Goal: Task Accomplishment & Management: Manage account settings

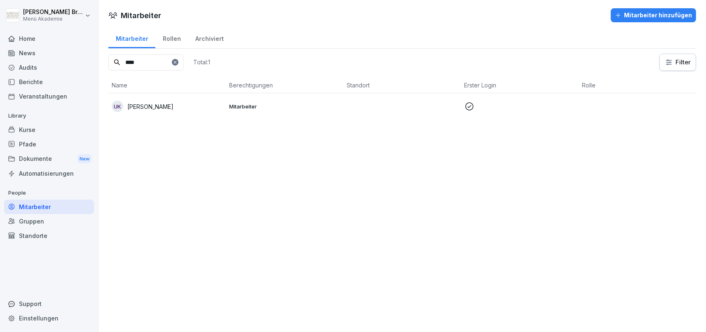
click at [134, 107] on p "[PERSON_NAME]" at bounding box center [150, 106] width 46 height 9
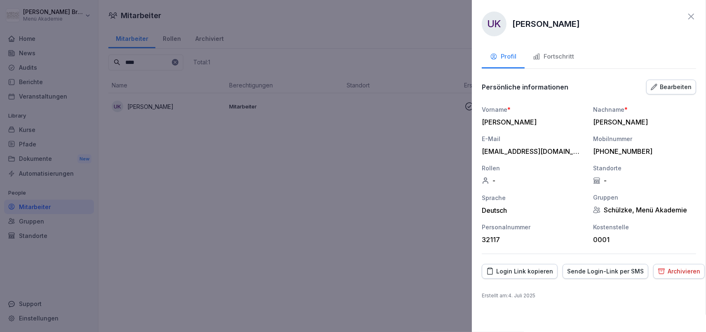
click at [563, 61] on div "Fortschritt" at bounding box center [553, 56] width 41 height 9
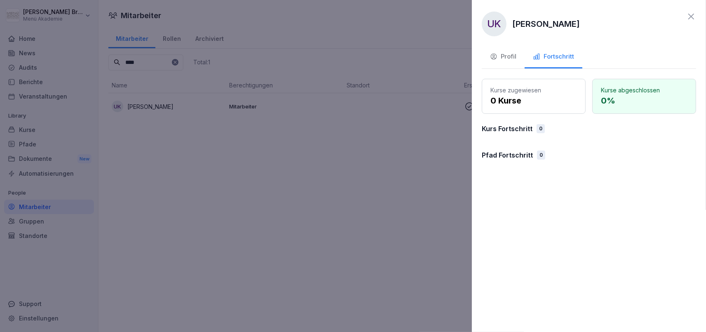
click at [423, 205] on div at bounding box center [353, 166] width 706 height 332
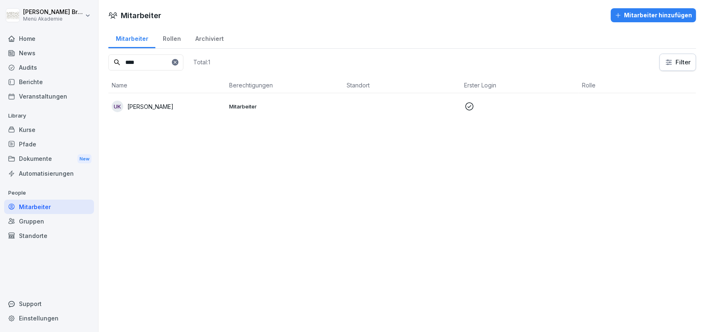
click at [178, 60] on icon at bounding box center [175, 62] width 5 height 5
click at [170, 65] on input at bounding box center [145, 62] width 75 height 16
type input "*****"
click at [193, 107] on div "UK Uwe Kaatz" at bounding box center [167, 107] width 111 height 12
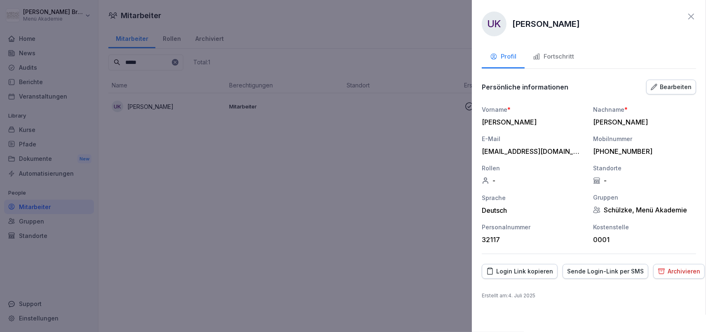
click at [571, 50] on button "Fortschritt" at bounding box center [554, 57] width 58 height 22
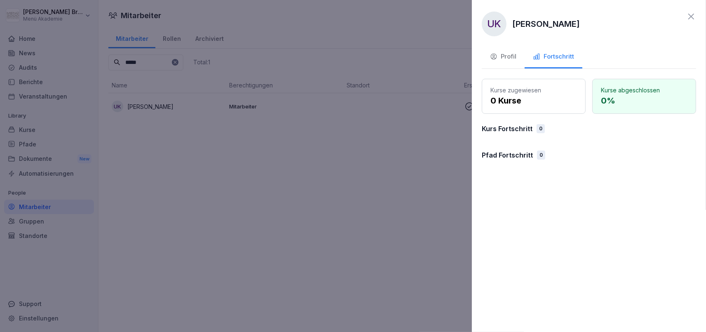
click at [516, 51] on button "Profil" at bounding box center [503, 57] width 43 height 22
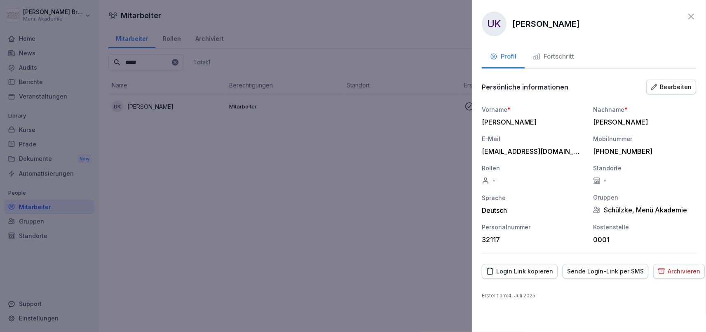
click at [677, 89] on div "Bearbeiten" at bounding box center [671, 86] width 41 height 9
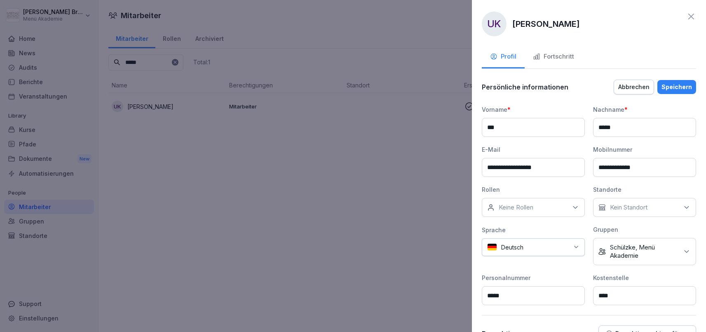
click at [650, 211] on div "Kein Standort" at bounding box center [644, 207] width 103 height 19
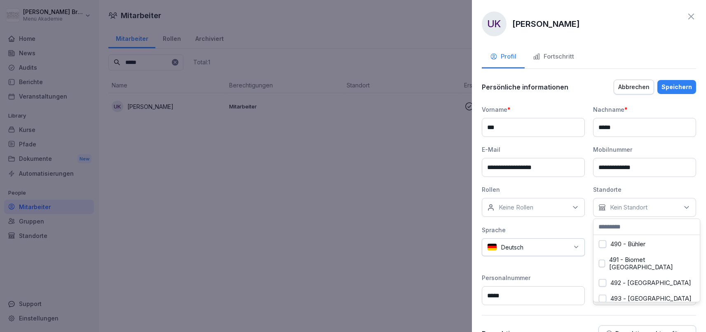
scroll to position [4029, 0]
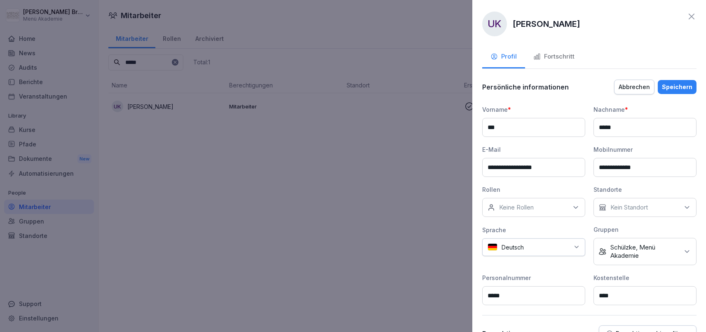
click at [314, 216] on div at bounding box center [353, 166] width 706 height 332
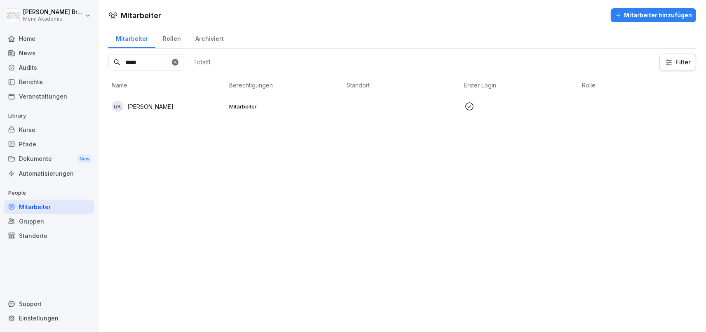
click at [60, 209] on div "Mitarbeiter" at bounding box center [49, 206] width 90 height 14
click at [46, 233] on div "Standorte" at bounding box center [49, 235] width 90 height 14
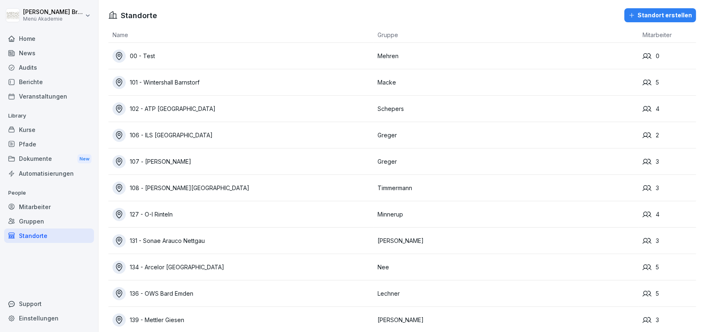
click at [40, 217] on div "Gruppen" at bounding box center [49, 221] width 90 height 14
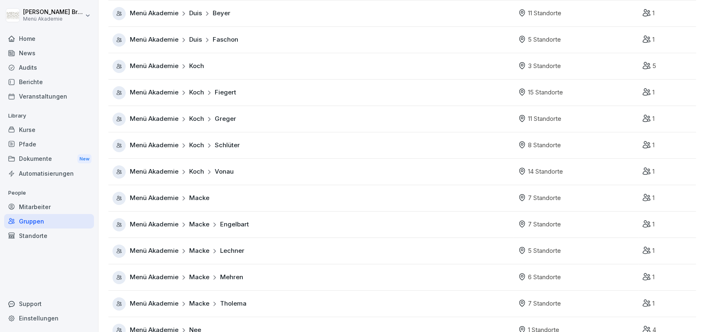
scroll to position [47, 0]
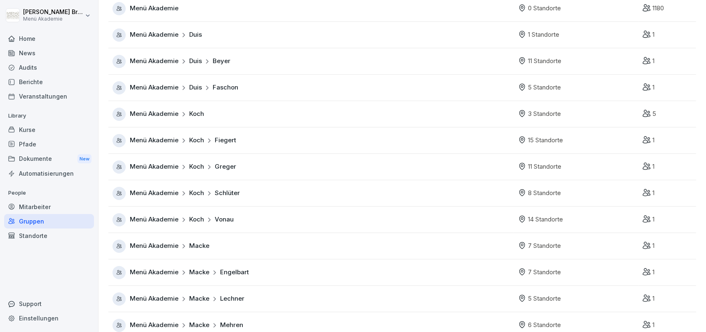
click at [183, 115] on icon at bounding box center [184, 114] width 2 height 4
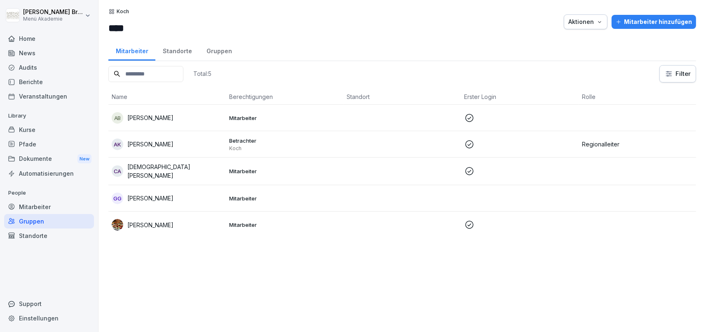
click at [150, 199] on p "[PERSON_NAME]" at bounding box center [150, 198] width 46 height 9
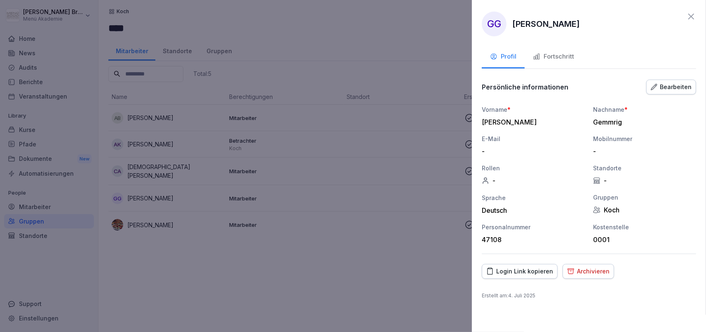
click at [547, 51] on button "Fortschritt" at bounding box center [554, 57] width 58 height 22
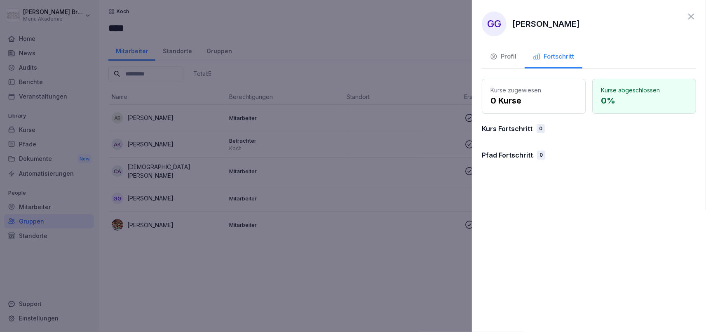
click at [221, 297] on div at bounding box center [353, 166] width 706 height 332
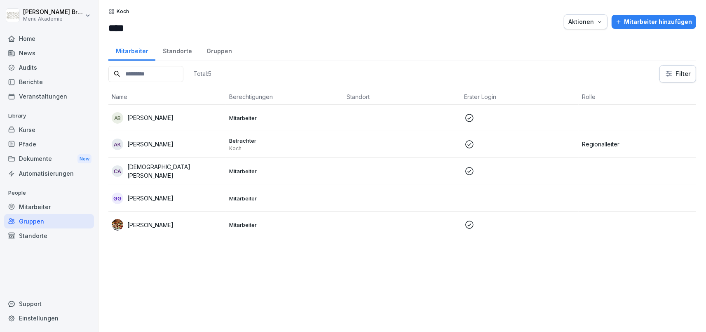
click at [168, 194] on p "[PERSON_NAME]" at bounding box center [150, 198] width 46 height 9
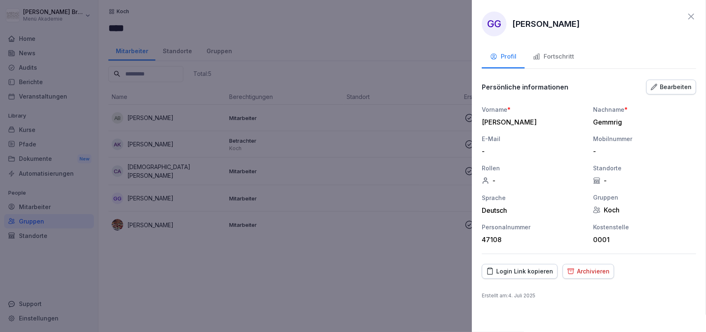
click at [567, 48] on button "Fortschritt" at bounding box center [554, 57] width 58 height 22
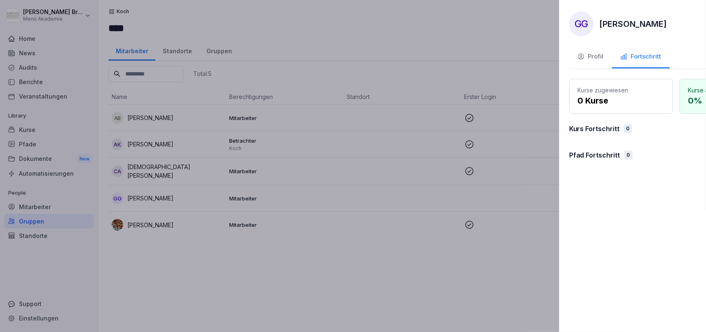
click at [389, 247] on div at bounding box center [353, 166] width 706 height 332
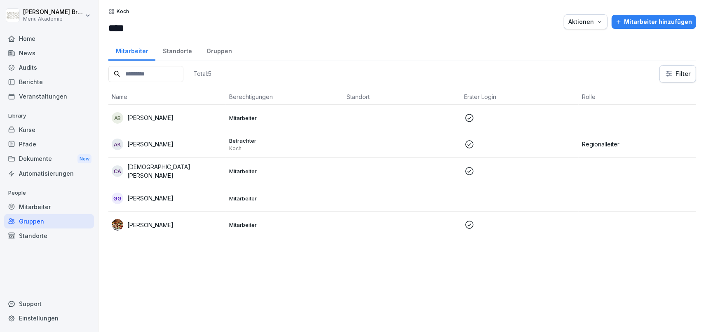
drag, startPoint x: 142, startPoint y: 221, endPoint x: 151, endPoint y: 218, distance: 9.6
click at [144, 221] on p "[PERSON_NAME]" at bounding box center [150, 225] width 46 height 9
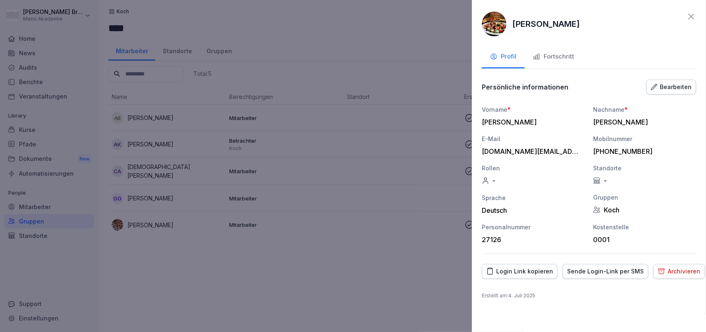
click at [556, 50] on button "Fortschritt" at bounding box center [554, 57] width 58 height 22
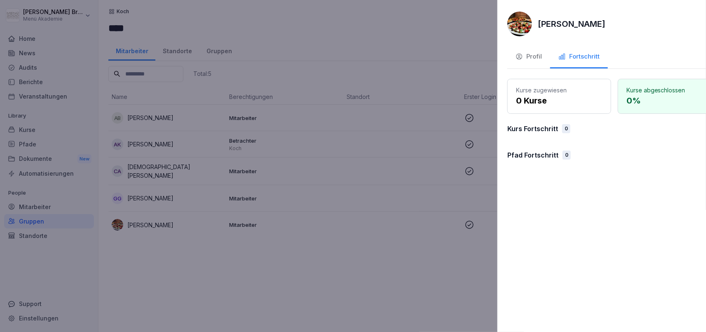
click at [402, 261] on div at bounding box center [353, 166] width 706 height 332
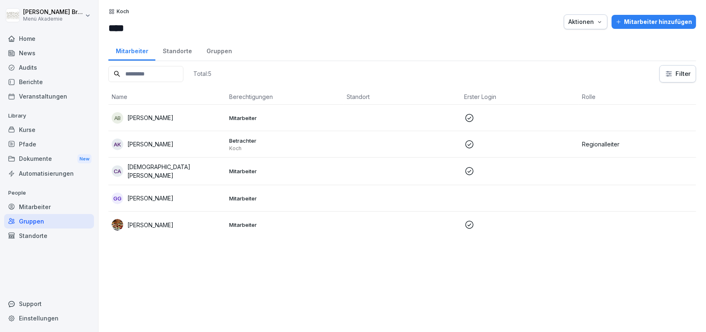
click at [31, 123] on div "Kurse" at bounding box center [49, 129] width 90 height 14
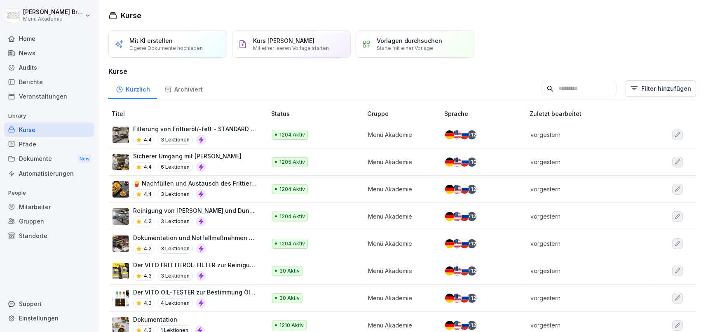
click at [32, 138] on div "Pfade" at bounding box center [49, 144] width 90 height 14
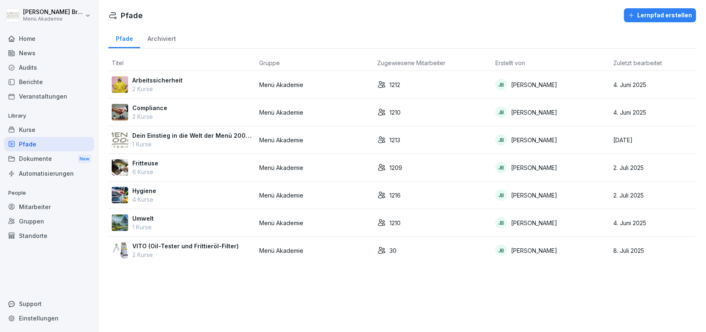
click at [148, 129] on td "Dein Einstieg in die Welt der Menü 2000 Akademie 1 Kurse" at bounding box center [182, 140] width 148 height 28
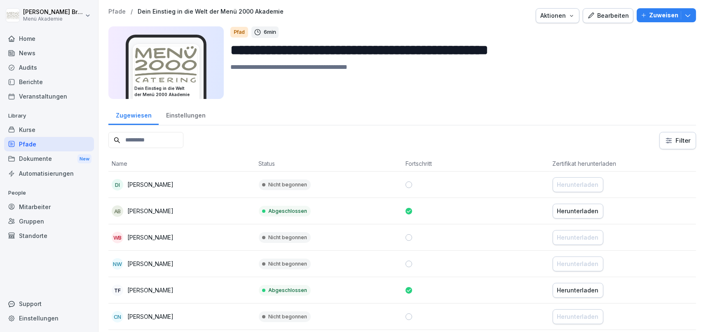
click at [615, 16] on div "Bearbeiten" at bounding box center [608, 15] width 42 height 9
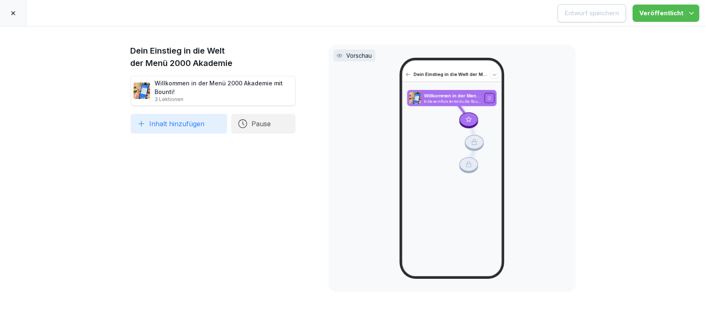
click at [7, 19] on div at bounding box center [13, 13] width 26 height 26
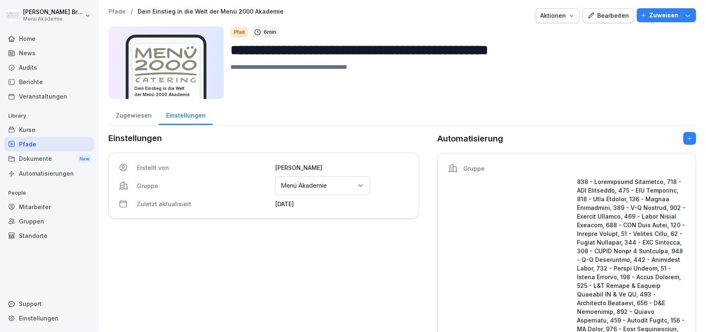
click at [611, 14] on div "Bearbeiten" at bounding box center [608, 15] width 42 height 9
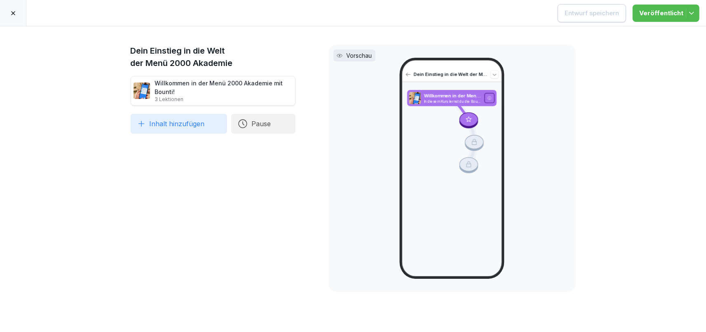
click at [9, 14] on div at bounding box center [13, 13] width 26 height 26
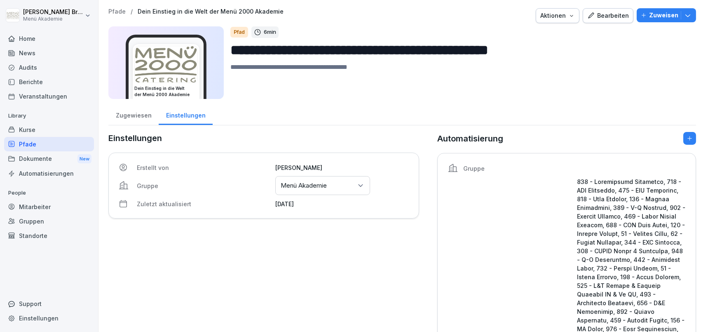
click at [360, 181] on div "Gruppen oder Standorte auswählen Menü Akademie" at bounding box center [322, 185] width 95 height 19
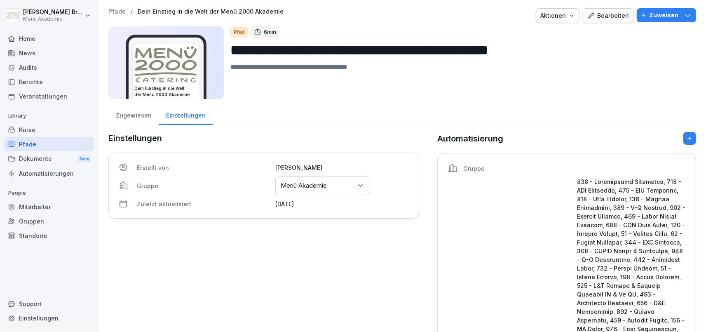
click at [688, 136] on icon "button" at bounding box center [690, 138] width 6 height 6
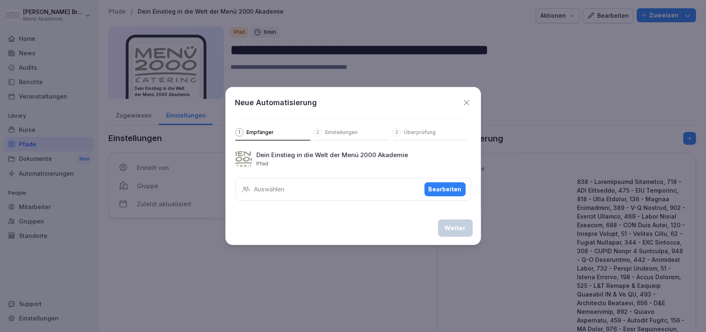
click at [304, 188] on div "Auswählen Bearbeiten" at bounding box center [353, 189] width 236 height 23
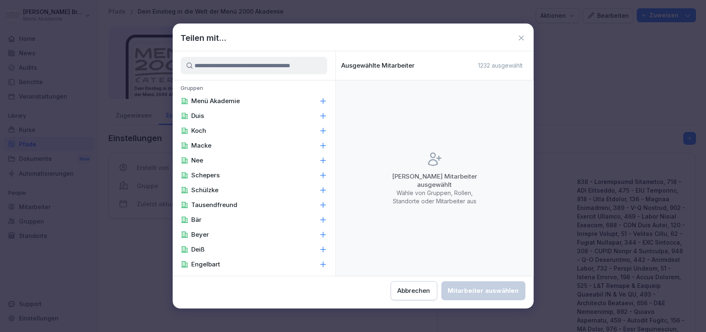
click at [317, 129] on div "Koch" at bounding box center [254, 130] width 163 height 15
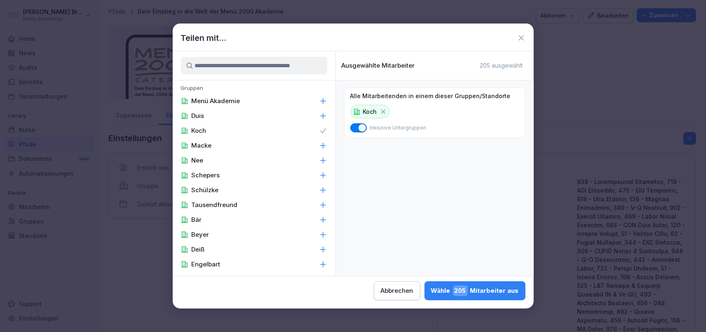
click at [361, 129] on span "button" at bounding box center [362, 128] width 8 height 8
click at [324, 101] on icon at bounding box center [322, 101] width 5 height 5
click at [457, 111] on icon at bounding box center [459, 111] width 5 height 5
click at [324, 114] on icon at bounding box center [323, 116] width 8 height 8
click at [324, 144] on icon at bounding box center [323, 145] width 8 height 8
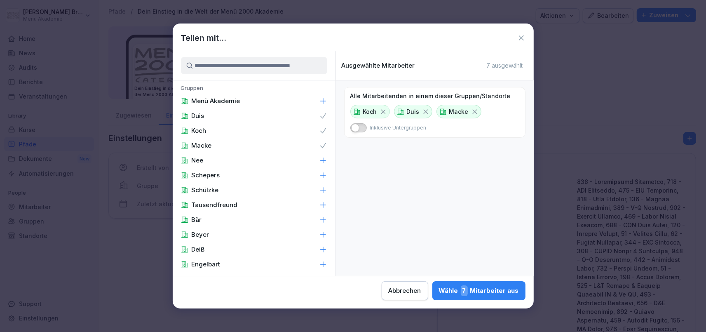
click at [326, 161] on icon at bounding box center [323, 160] width 8 height 8
click at [321, 177] on icon at bounding box center [323, 175] width 8 height 8
click at [321, 192] on icon at bounding box center [323, 190] width 8 height 8
click at [323, 205] on icon at bounding box center [322, 204] width 5 height 5
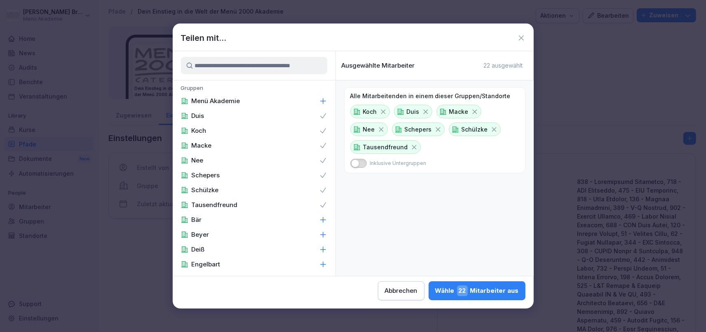
click at [325, 223] on icon at bounding box center [323, 220] width 8 height 8
click at [324, 237] on icon at bounding box center [323, 234] width 8 height 8
click at [324, 254] on div "Deiß" at bounding box center [254, 249] width 163 height 15
click at [324, 265] on icon at bounding box center [323, 264] width 8 height 8
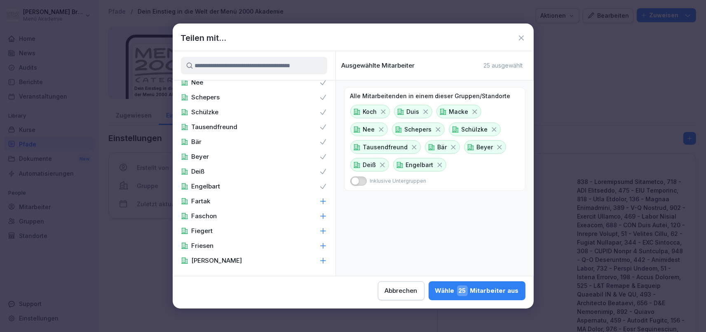
scroll to position [95, 0]
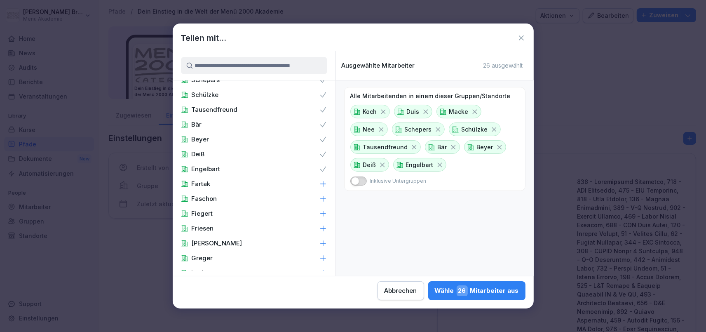
click at [323, 181] on icon at bounding box center [323, 184] width 8 height 8
click at [322, 199] on icon at bounding box center [322, 198] width 5 height 5
click at [324, 216] on icon at bounding box center [323, 213] width 8 height 8
click at [324, 226] on icon at bounding box center [323, 228] width 8 height 8
click at [322, 246] on icon at bounding box center [323, 243] width 8 height 8
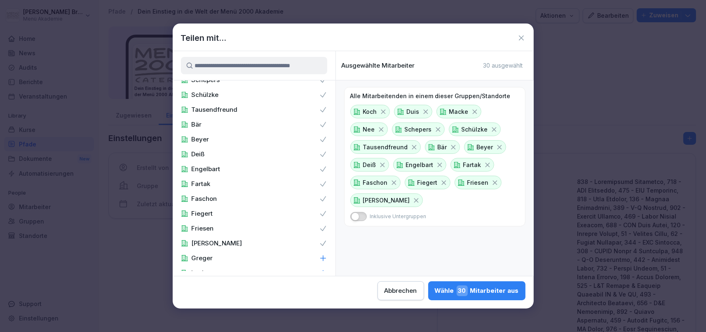
click at [322, 260] on icon at bounding box center [323, 258] width 8 height 8
click at [379, 285] on button "Abbrechen" at bounding box center [402, 290] width 47 height 19
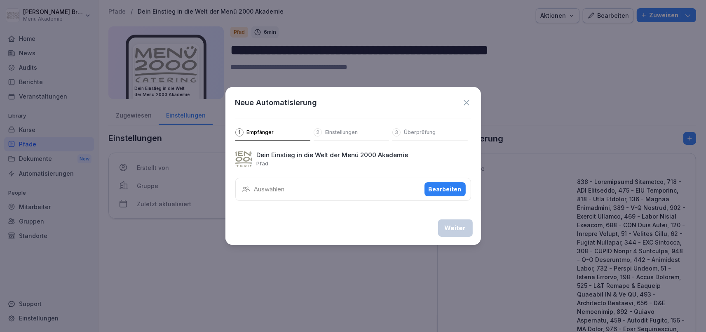
click at [465, 102] on icon at bounding box center [466, 102] width 9 height 9
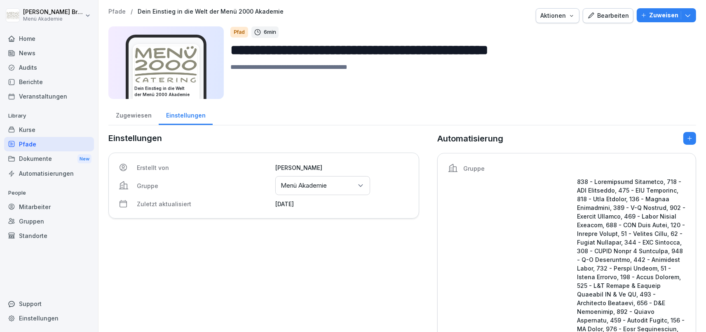
click at [37, 221] on div "Gruppen" at bounding box center [49, 221] width 90 height 14
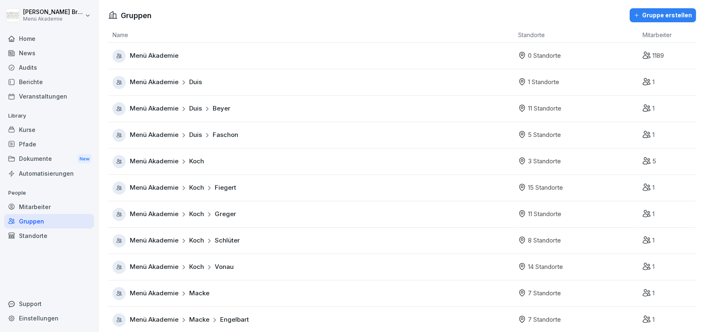
click at [163, 157] on span "Menü Akademie" at bounding box center [154, 161] width 49 height 9
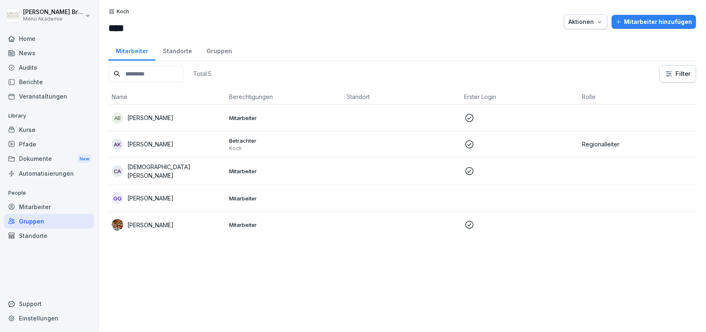
click at [133, 197] on p "[PERSON_NAME]" at bounding box center [150, 198] width 46 height 9
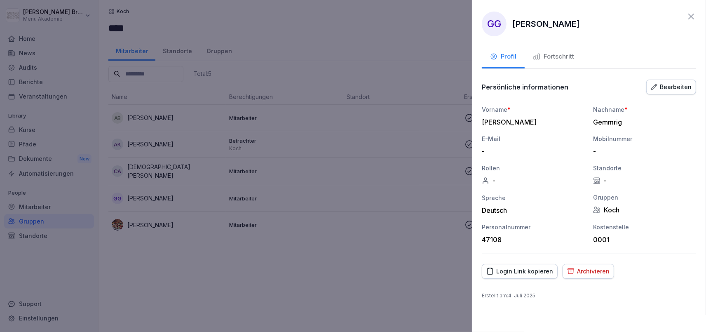
click at [665, 88] on div "Bearbeiten" at bounding box center [671, 86] width 41 height 9
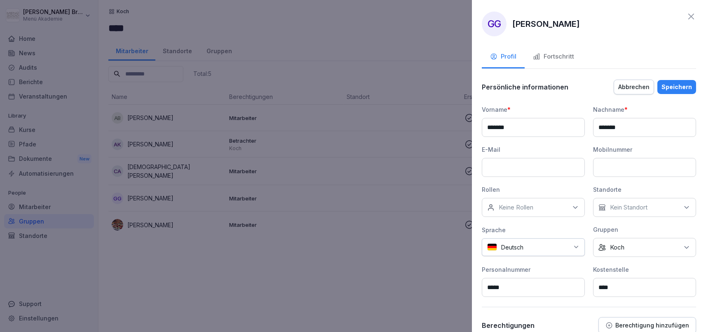
click at [617, 248] on p "Koch" at bounding box center [617, 247] width 14 height 8
click at [619, 178] on label "Menü Akademie" at bounding box center [633, 177] width 46 height 7
click at [668, 84] on div "Speichern" at bounding box center [677, 86] width 31 height 9
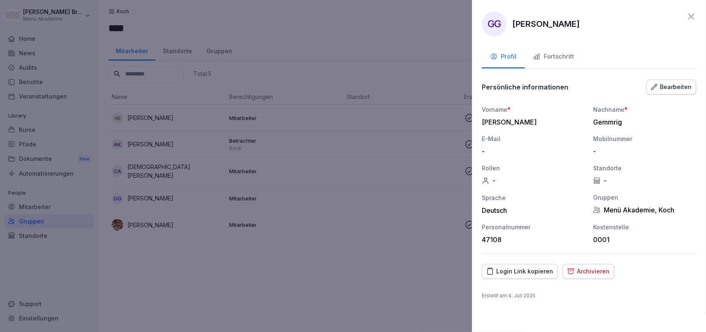
click at [319, 277] on div at bounding box center [353, 166] width 706 height 332
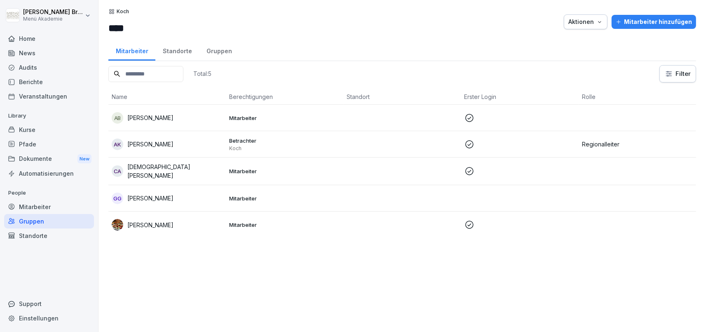
click at [173, 195] on p "[PERSON_NAME]" at bounding box center [150, 198] width 46 height 9
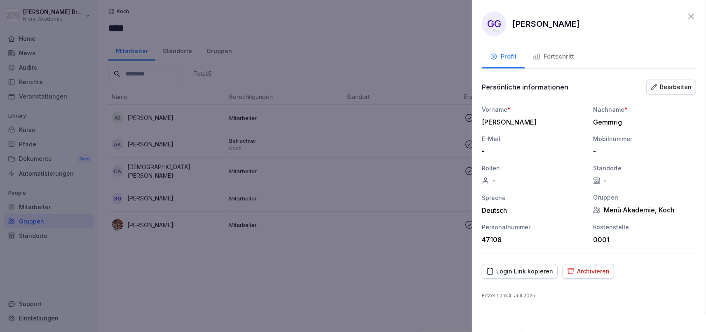
click at [571, 52] on div "Fortschritt" at bounding box center [553, 56] width 41 height 9
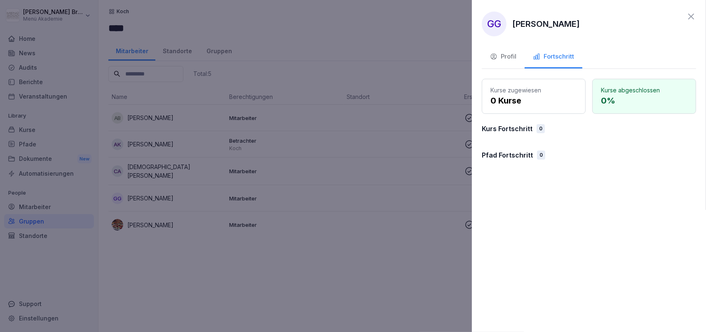
click at [367, 295] on div at bounding box center [353, 166] width 706 height 332
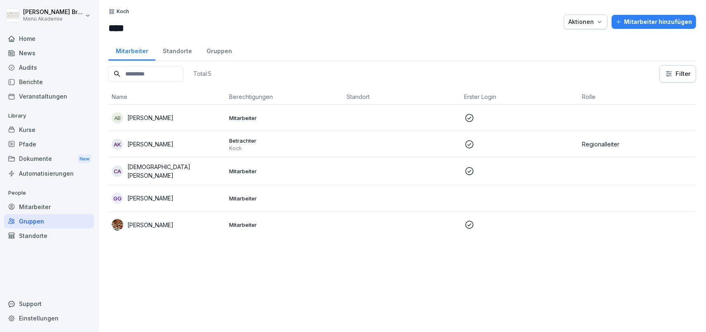
click at [152, 167] on p "[DEMOGRAPHIC_DATA][PERSON_NAME]" at bounding box center [174, 170] width 95 height 17
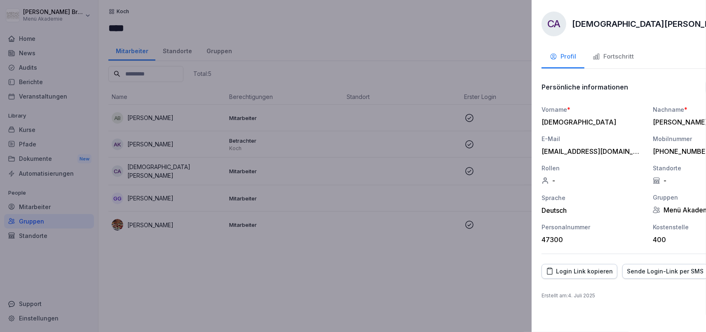
click at [253, 298] on div at bounding box center [353, 166] width 706 height 332
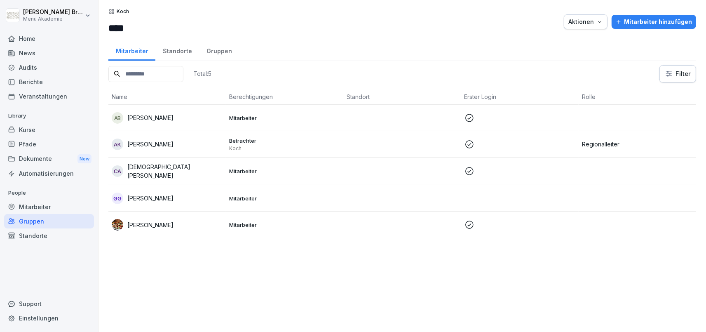
click at [146, 141] on p "[PERSON_NAME]" at bounding box center [150, 144] width 46 height 9
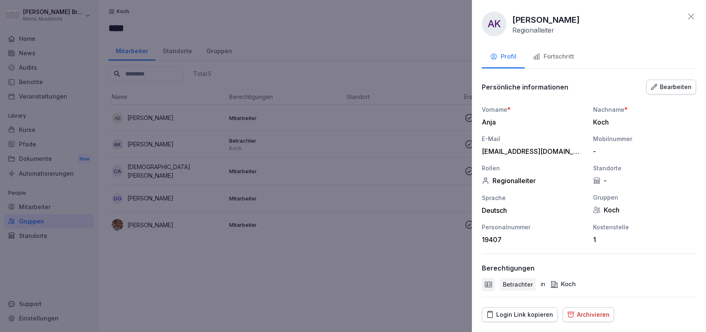
click at [677, 91] on div "Bearbeiten" at bounding box center [671, 86] width 41 height 9
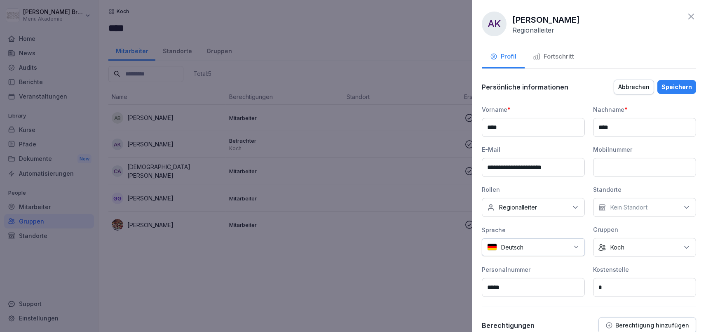
click at [631, 247] on div "Keine Gruppe Koch" at bounding box center [644, 247] width 103 height 19
click at [626, 180] on label "Menü Akademie" at bounding box center [633, 177] width 46 height 7
click at [683, 86] on div "Speichern" at bounding box center [677, 86] width 31 height 9
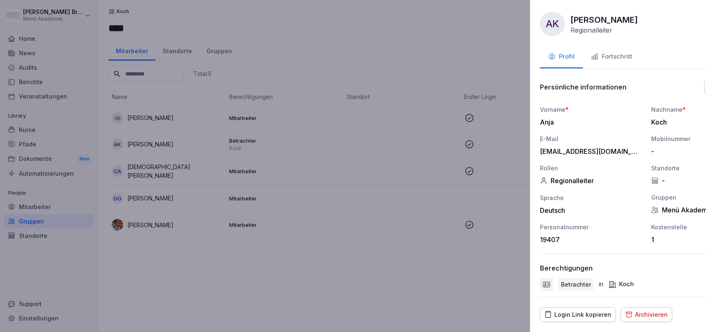
click at [239, 261] on div at bounding box center [353, 166] width 706 height 332
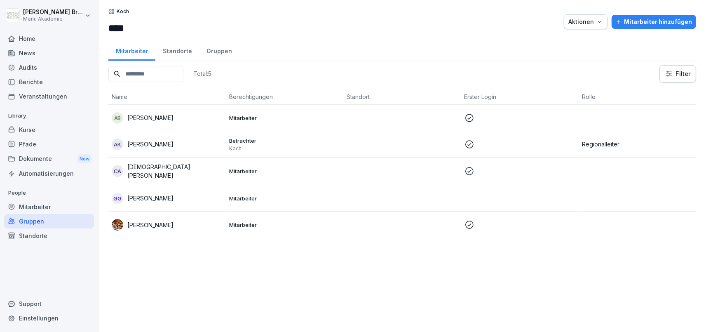
click at [146, 249] on div "Total: 5 Filter Name Berechtigungen Standort Erster Login Rolle AB [PERSON_NAME…" at bounding box center [402, 194] width 588 height 258
click at [145, 221] on p "[PERSON_NAME]" at bounding box center [150, 225] width 46 height 9
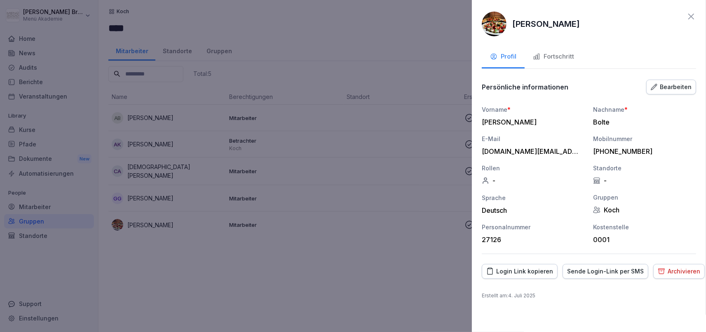
click at [559, 57] on div "Fortschritt" at bounding box center [553, 56] width 41 height 9
